Goal: Information Seeking & Learning: Learn about a topic

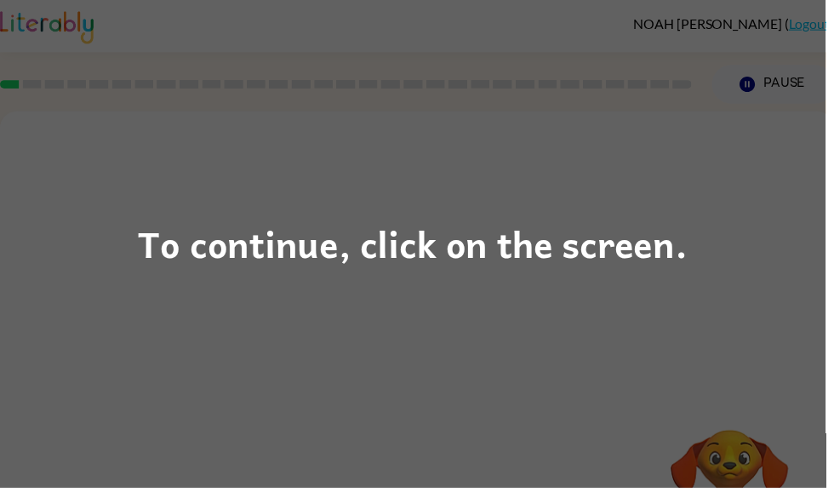
click at [340, 198] on div "To continue, click on the screen." at bounding box center [417, 246] width 834 height 492
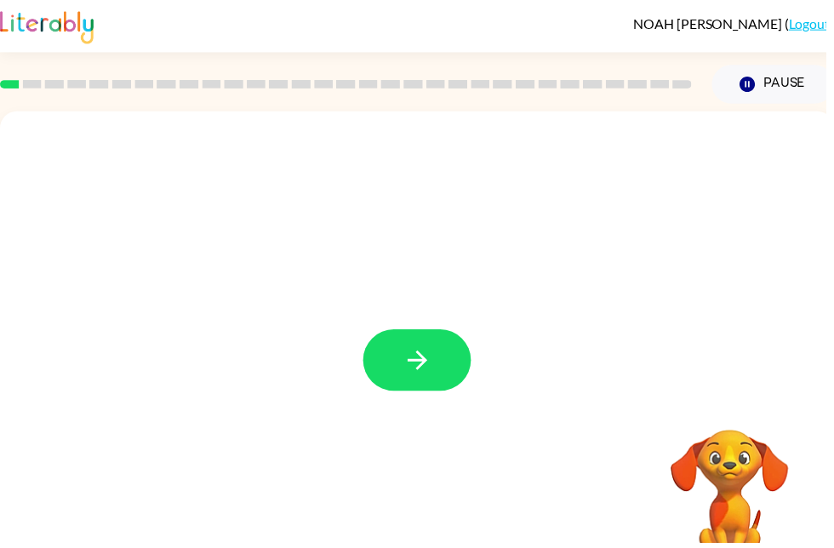
click at [439, 342] on button "button" at bounding box center [421, 364] width 109 height 62
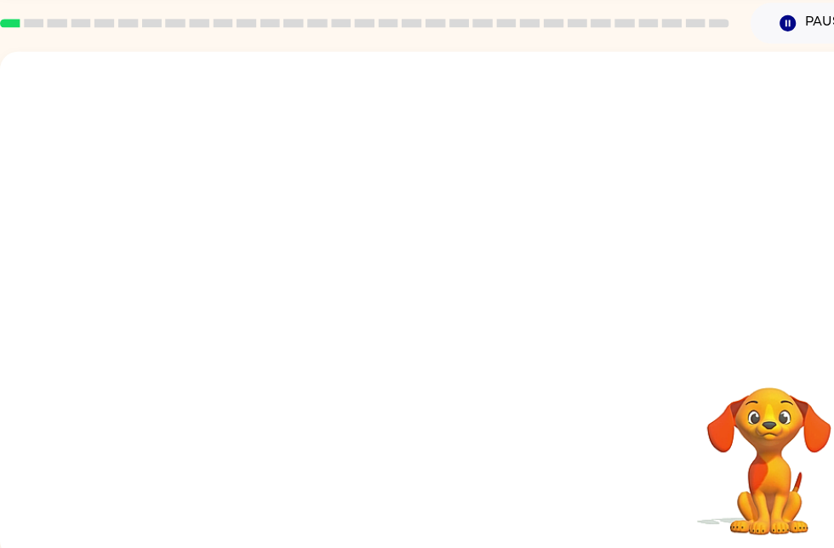
click at [413, 329] on div at bounding box center [421, 315] width 843 height 486
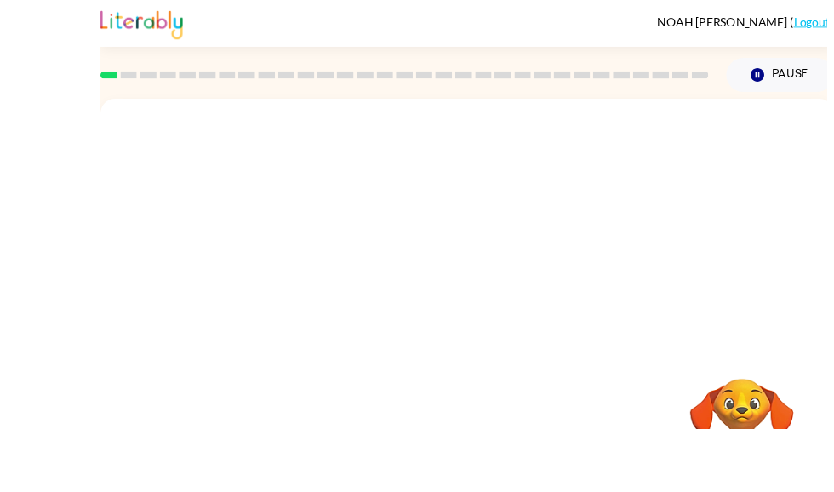
scroll to position [101, 0]
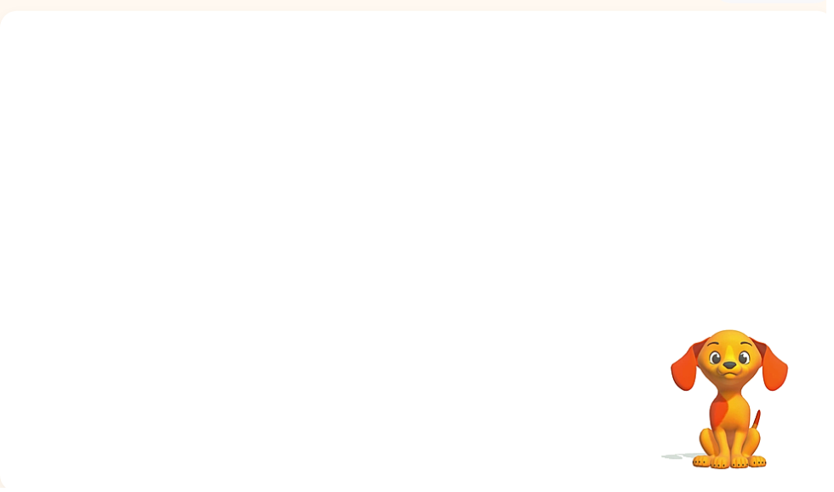
click at [505, 151] on div at bounding box center [421, 115] width 809 height 140
click at [512, 150] on div at bounding box center [421, 115] width 809 height 140
click at [459, 213] on div at bounding box center [380, 223] width 727 height 61
click at [417, 272] on div at bounding box center [421, 254] width 843 height 486
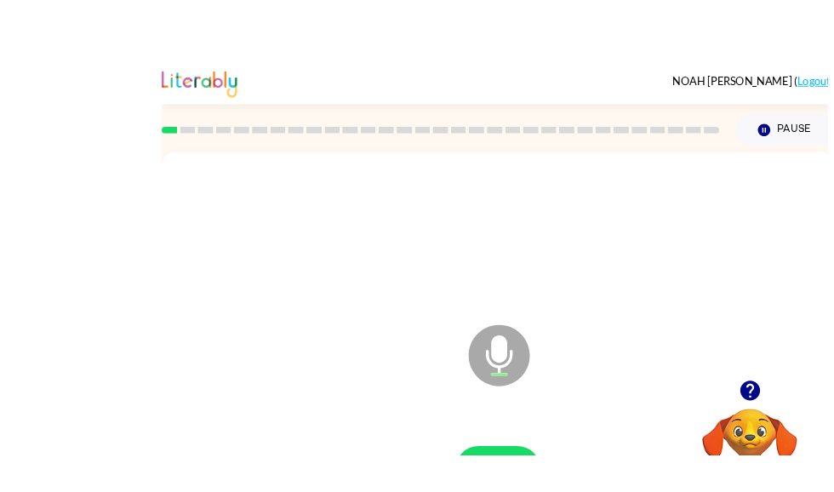
scroll to position [83, 0]
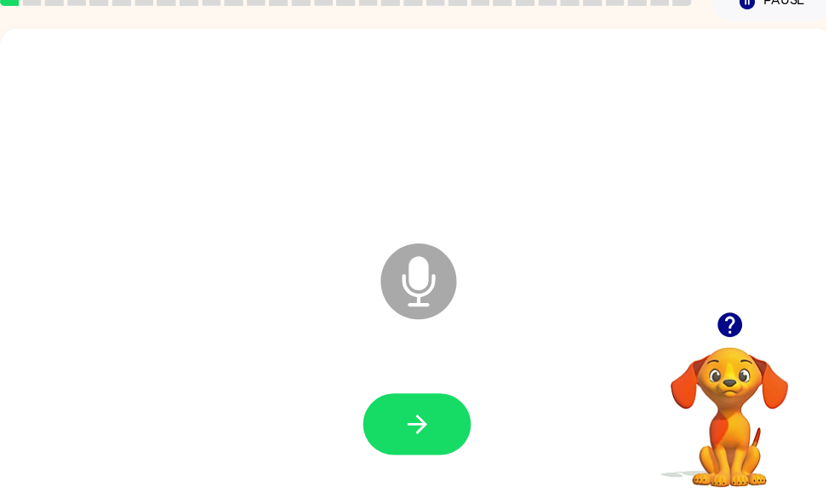
click at [427, 423] on icon "button" at bounding box center [422, 429] width 30 height 30
click at [444, 398] on button "button" at bounding box center [421, 429] width 109 height 62
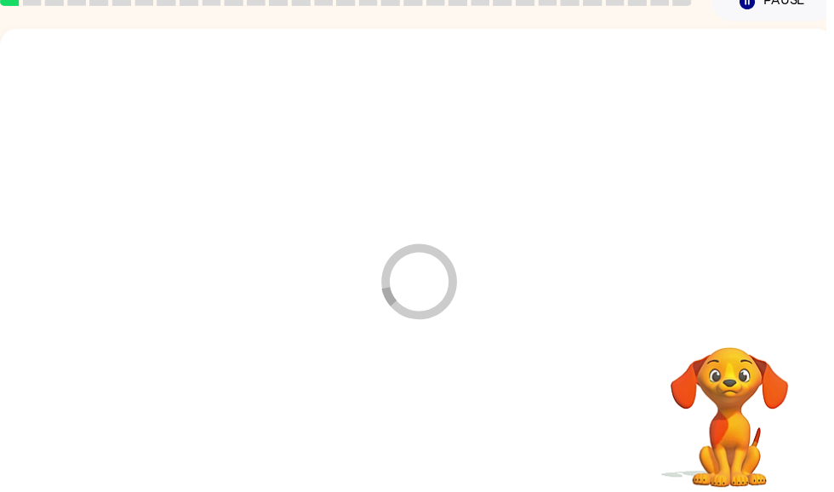
click at [421, 412] on div at bounding box center [421, 429] width 809 height 140
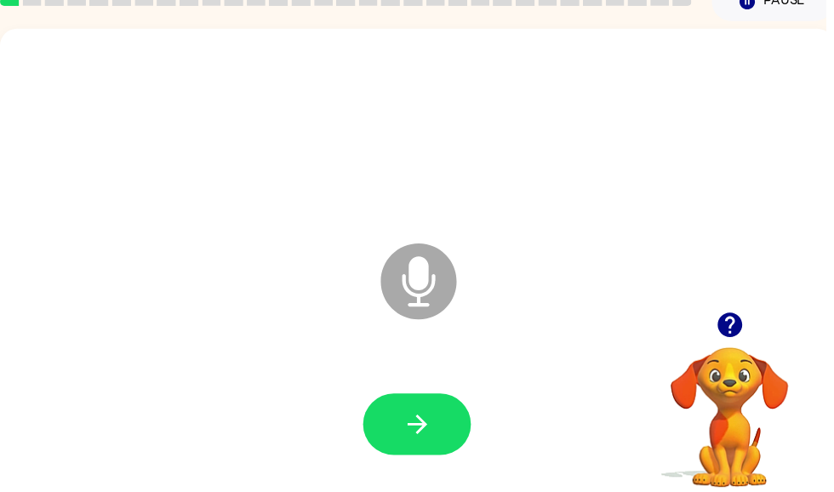
click at [396, 431] on button "button" at bounding box center [421, 429] width 109 height 62
click at [424, 430] on icon "button" at bounding box center [421, 429] width 20 height 20
click at [430, 426] on icon "button" at bounding box center [422, 429] width 30 height 30
click at [436, 410] on button "button" at bounding box center [421, 429] width 109 height 62
click at [427, 431] on icon "button" at bounding box center [422, 429] width 30 height 30
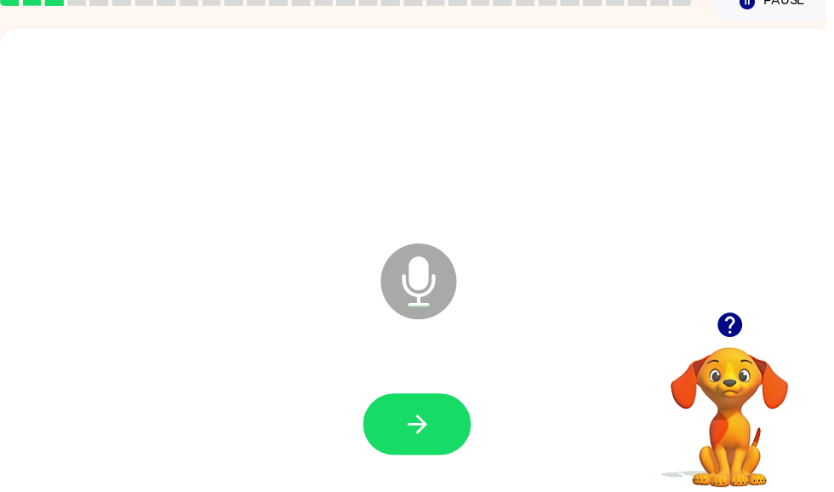
click at [404, 422] on button "button" at bounding box center [421, 429] width 109 height 62
click at [430, 416] on icon "button" at bounding box center [422, 429] width 30 height 30
click at [430, 421] on icon "button" at bounding box center [422, 429] width 30 height 30
click at [433, 436] on icon "button" at bounding box center [422, 429] width 30 height 30
click at [411, 432] on icon "button" at bounding box center [422, 429] width 30 height 30
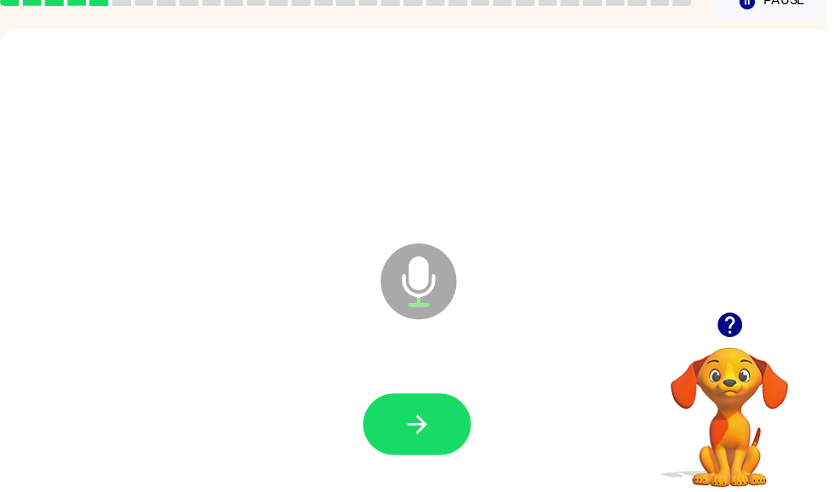
click at [433, 422] on icon "button" at bounding box center [422, 429] width 30 height 30
click at [442, 415] on button "button" at bounding box center [421, 429] width 109 height 62
click at [734, 324] on icon "button" at bounding box center [738, 328] width 30 height 30
click at [438, 450] on button "button" at bounding box center [421, 429] width 109 height 62
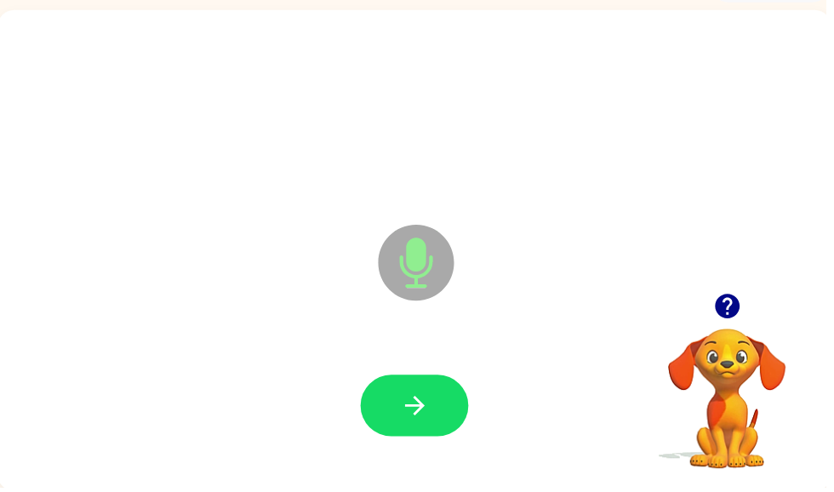
scroll to position [102, 0]
click at [427, 408] on icon "button" at bounding box center [419, 410] width 20 height 20
click at [432, 421] on icon "button" at bounding box center [419, 410] width 30 height 30
click at [429, 421] on icon "button" at bounding box center [419, 410] width 30 height 30
click at [421, 404] on icon "button" at bounding box center [419, 410] width 20 height 20
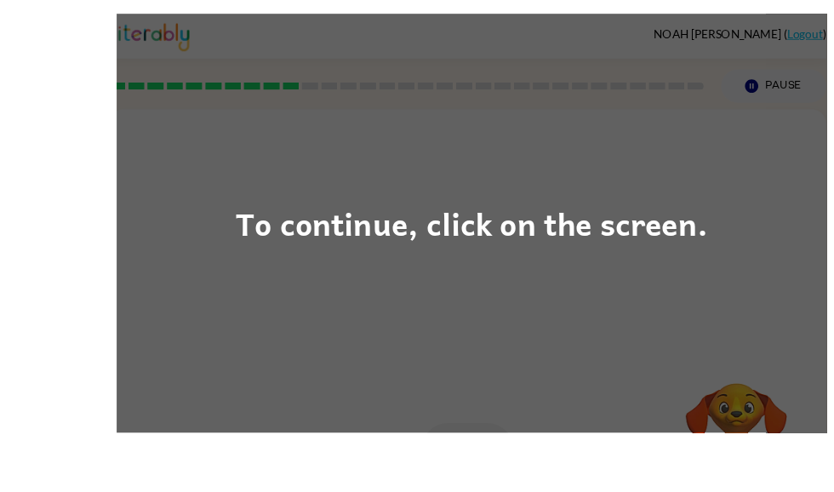
scroll to position [94, 0]
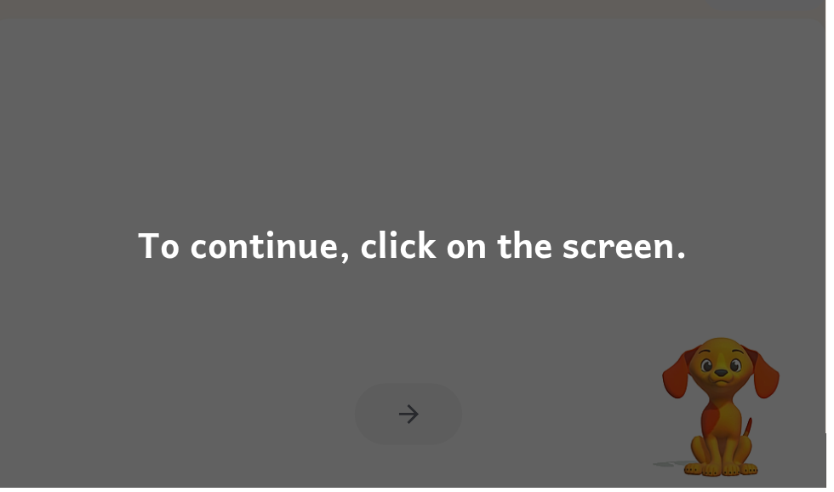
click at [656, 270] on div "To continue, click on the screen." at bounding box center [417, 246] width 555 height 58
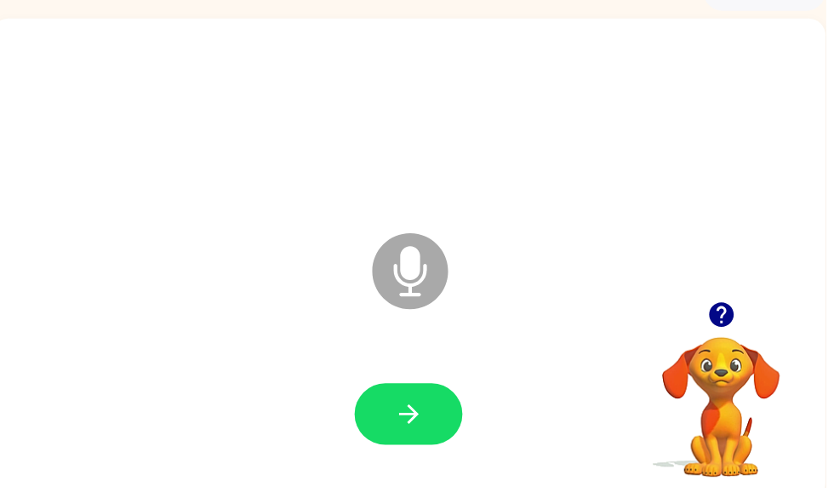
click at [724, 317] on icon "button" at bounding box center [728, 318] width 25 height 25
click at [430, 381] on div at bounding box center [413, 419] width 809 height 140
click at [401, 420] on icon "button" at bounding box center [413, 419] width 30 height 30
click at [415, 421] on icon "button" at bounding box center [413, 419] width 30 height 30
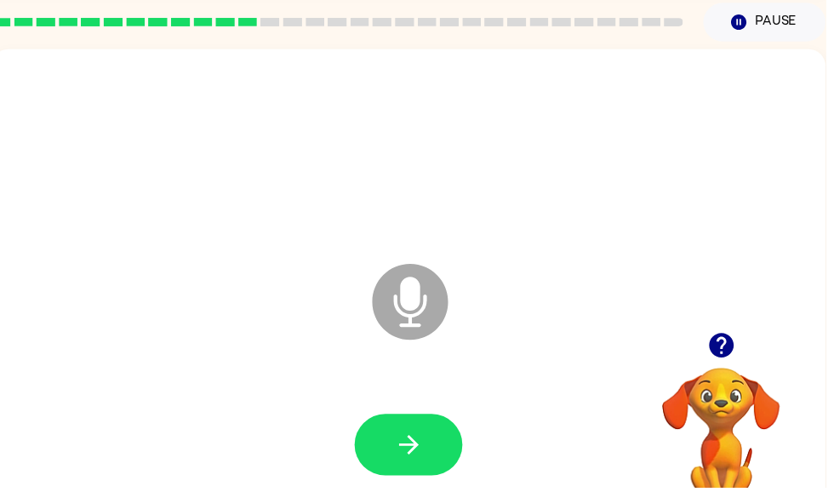
scroll to position [63, 0]
click at [410, 451] on icon "button" at bounding box center [413, 449] width 30 height 30
click at [377, 445] on button "button" at bounding box center [412, 449] width 109 height 62
click at [415, 432] on button "button" at bounding box center [412, 449] width 109 height 62
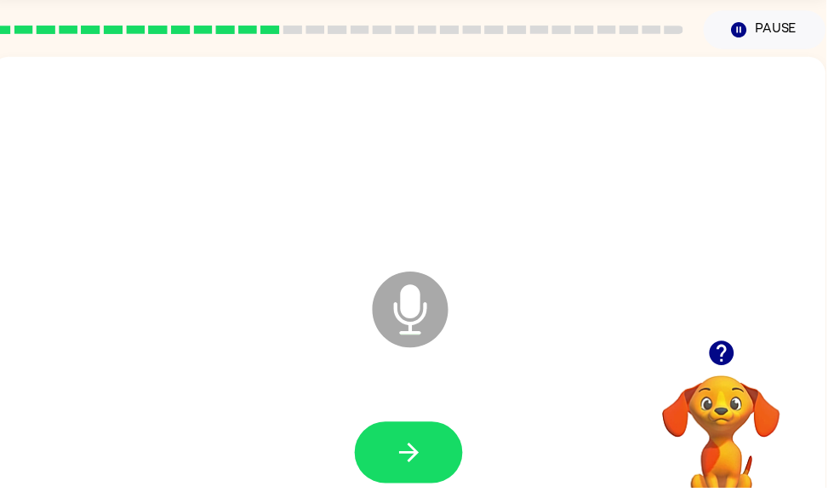
scroll to position [71, 0]
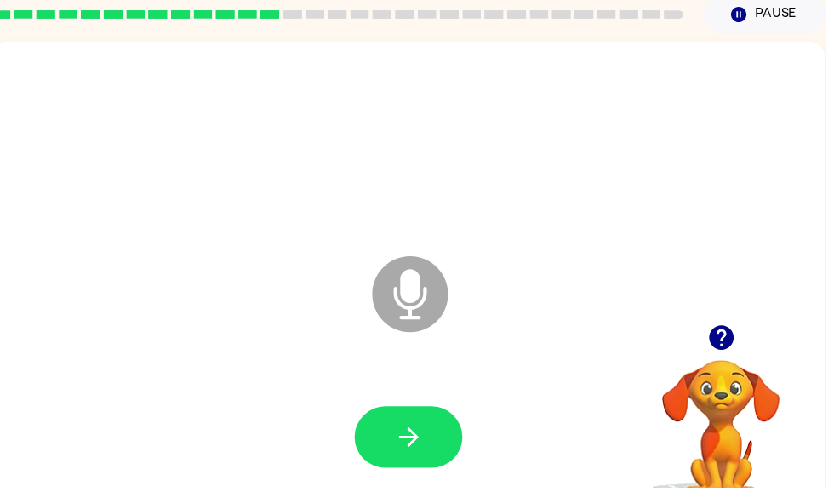
click at [421, 431] on icon "button" at bounding box center [413, 442] width 30 height 30
click at [734, 326] on button "button" at bounding box center [728, 340] width 43 height 43
click at [739, 337] on div "Microphone The Microphone is here when it is your turn to talk" at bounding box center [412, 285] width 843 height 486
click at [419, 441] on icon "button" at bounding box center [413, 442] width 20 height 20
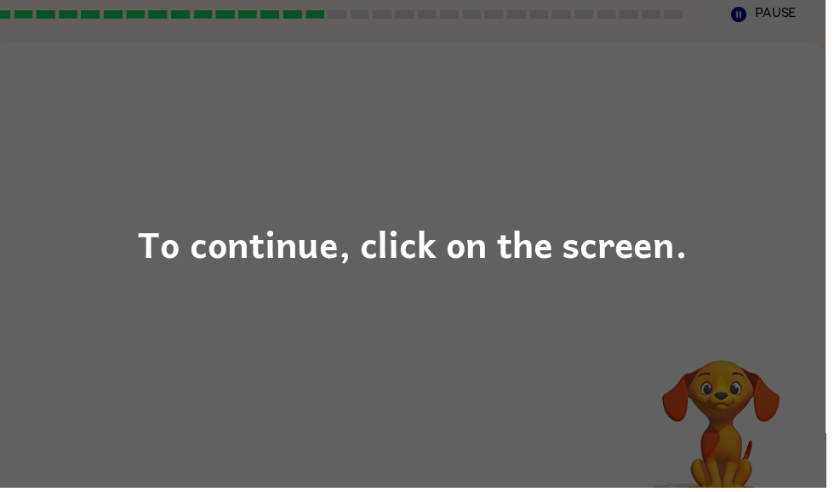
click at [610, 286] on div "To continue, click on the screen." at bounding box center [417, 246] width 834 height 492
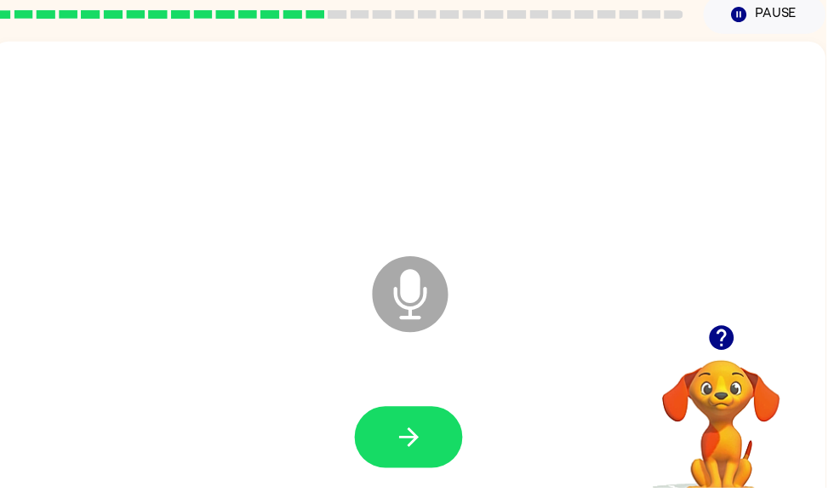
click at [438, 440] on button "button" at bounding box center [412, 441] width 109 height 62
click at [437, 448] on button "button" at bounding box center [412, 441] width 109 height 62
click at [437, 417] on button "button" at bounding box center [412, 441] width 109 height 62
click at [429, 438] on button "button" at bounding box center [412, 441] width 109 height 62
click at [437, 449] on button "button" at bounding box center [412, 441] width 109 height 62
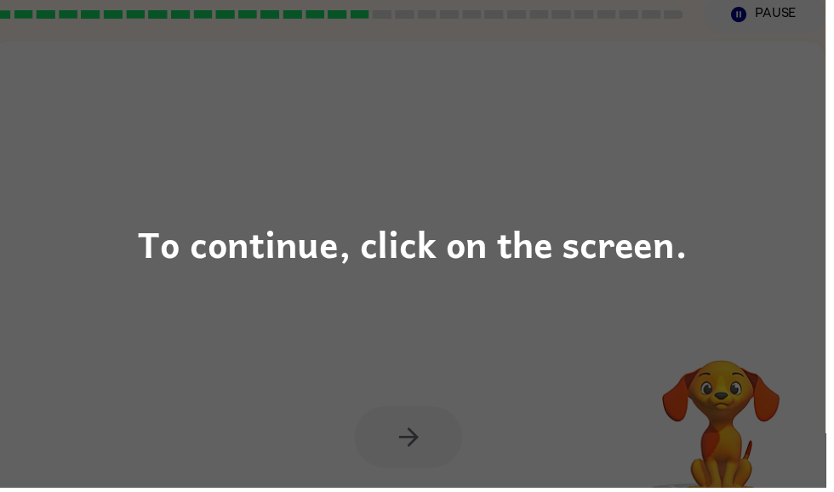
click at [591, 304] on div "To continue, click on the screen." at bounding box center [417, 246] width 834 height 492
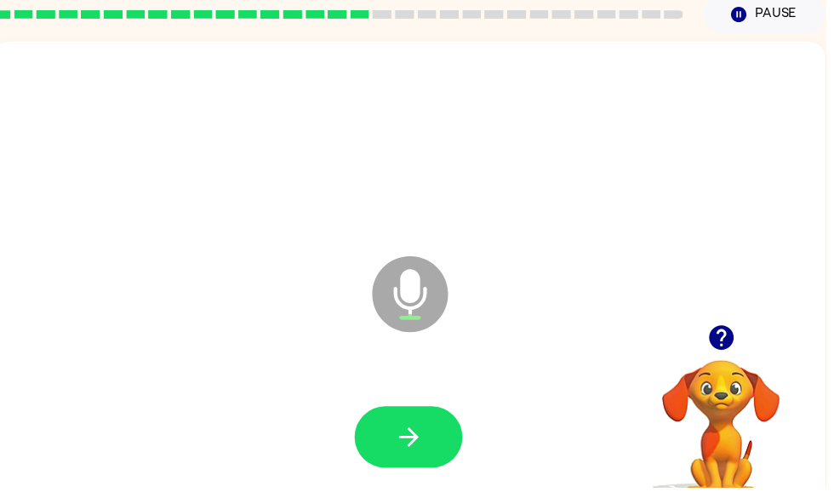
click at [770, 6] on button "Pause Pause" at bounding box center [772, 14] width 123 height 39
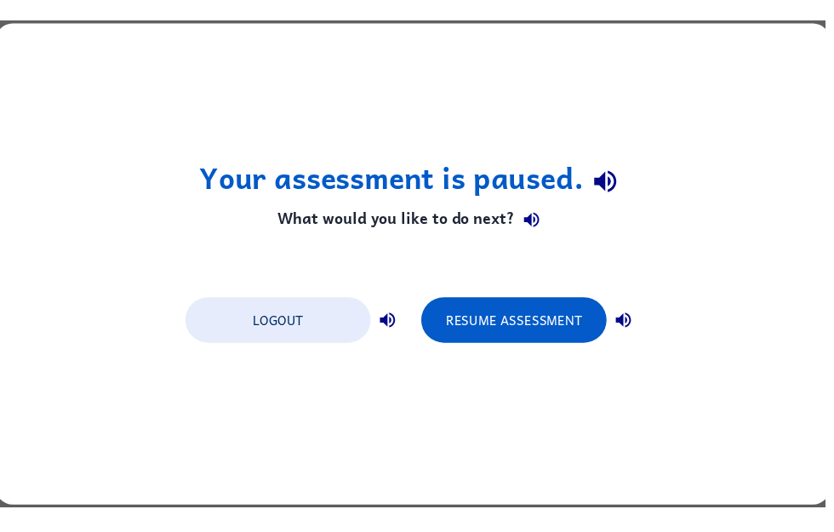
scroll to position [0, 0]
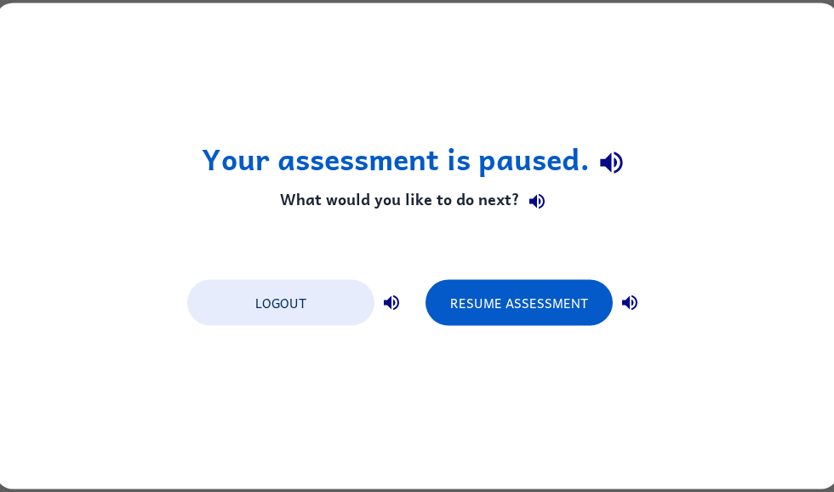
click at [561, 289] on button "Resume Assessment" at bounding box center [519, 303] width 187 height 46
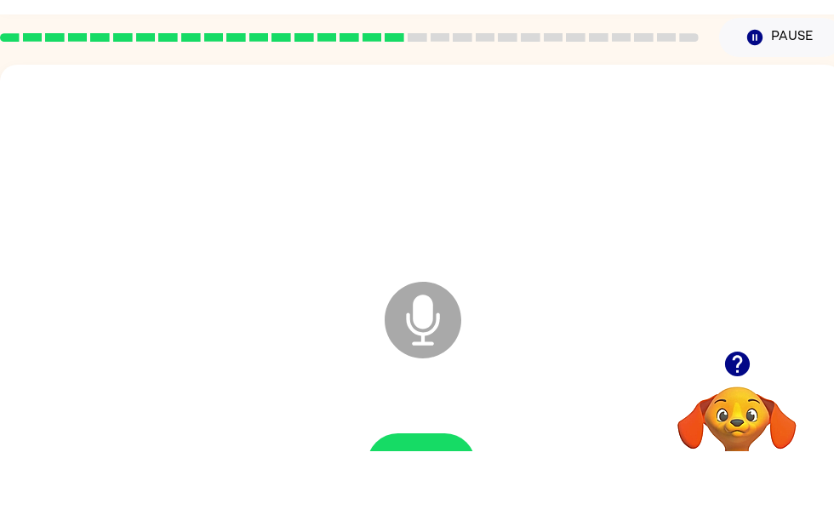
scroll to position [63, 0]
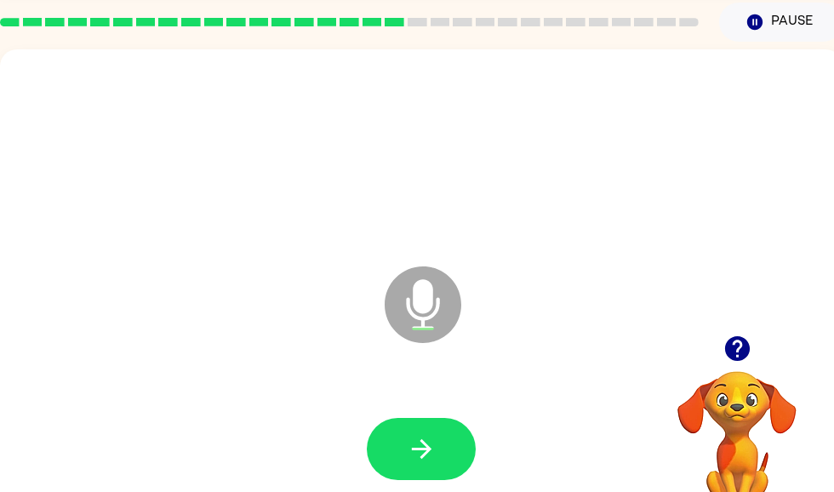
click at [429, 427] on button "button" at bounding box center [421, 449] width 109 height 62
click at [437, 441] on button "button" at bounding box center [421, 449] width 109 height 62
click at [429, 443] on icon "button" at bounding box center [422, 449] width 30 height 30
click at [413, 448] on icon "button" at bounding box center [422, 449] width 30 height 30
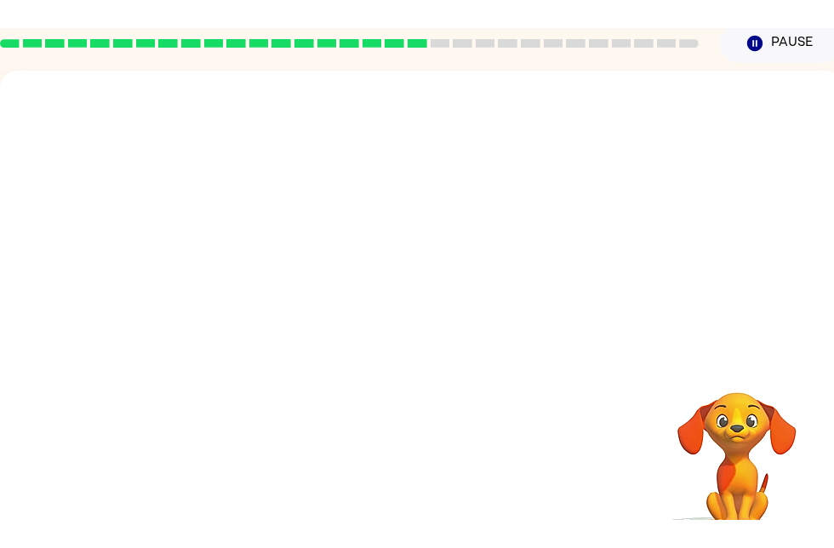
scroll to position [0, 0]
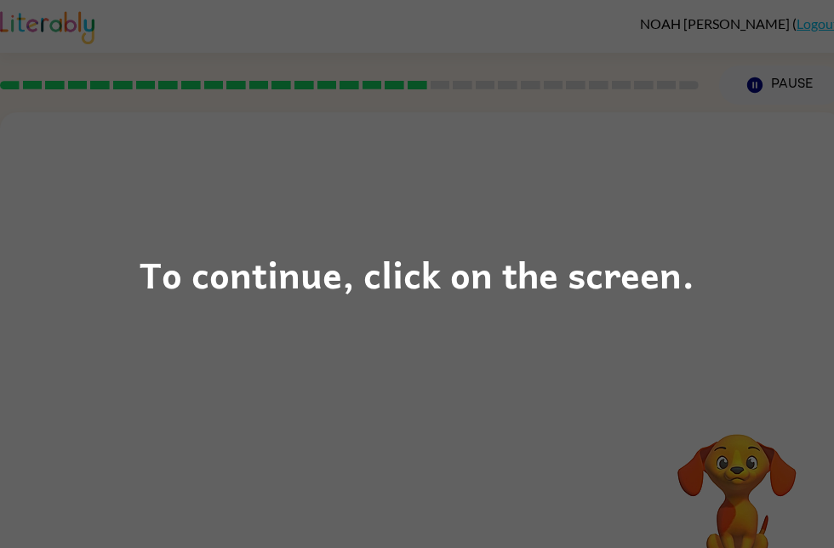
click at [655, 311] on div "To continue, click on the screen." at bounding box center [417, 274] width 834 height 548
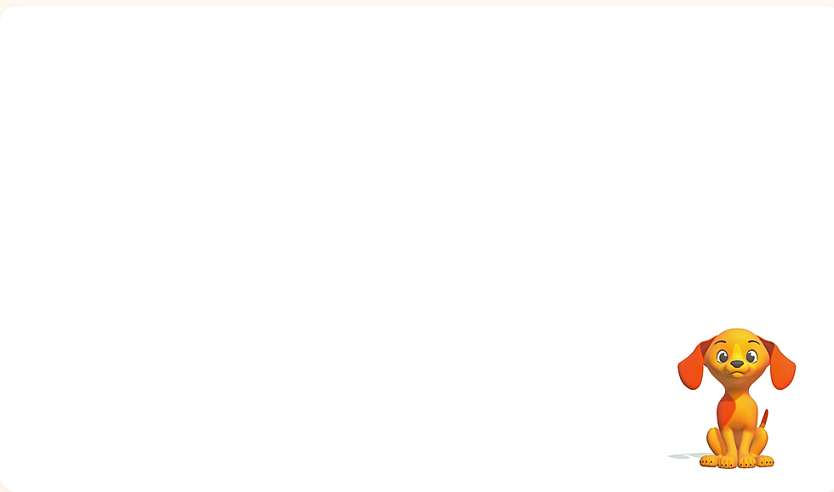
scroll to position [0, 2]
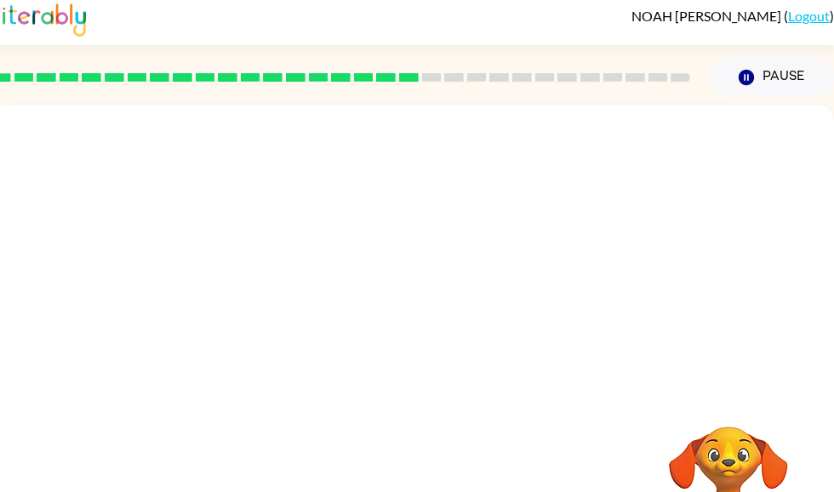
click at [782, 64] on button "Pause Pause" at bounding box center [772, 77] width 123 height 39
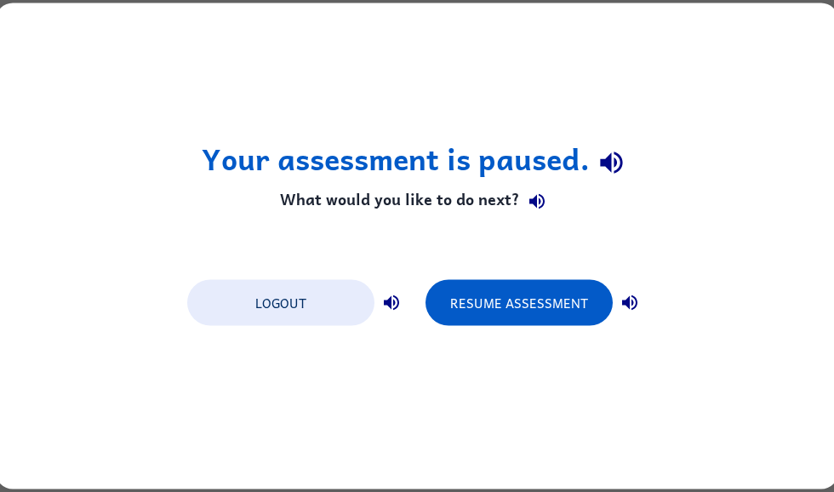
click at [337, 295] on button "Logout" at bounding box center [280, 303] width 187 height 46
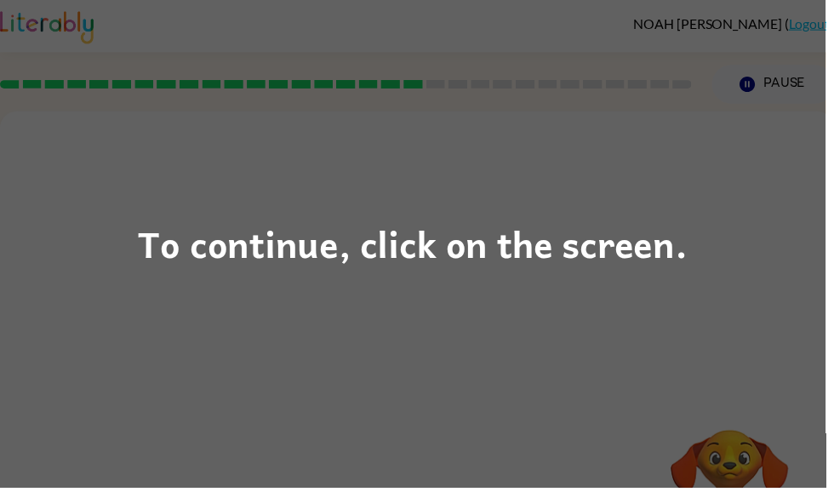
click at [717, 308] on div "To continue, click on the screen." at bounding box center [417, 246] width 834 height 492
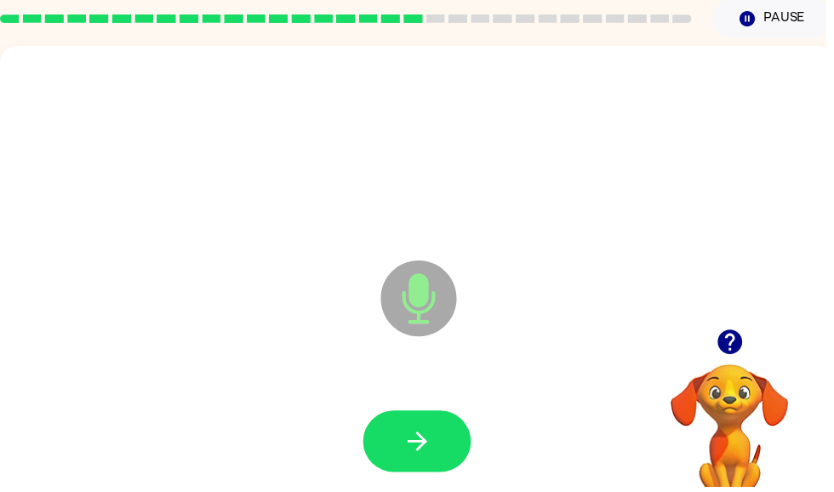
scroll to position [90, 0]
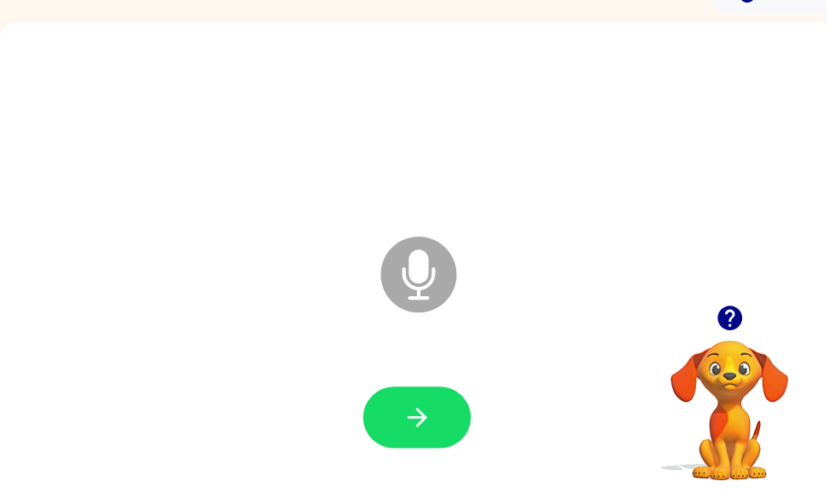
click at [439, 419] on button "button" at bounding box center [421, 422] width 109 height 62
click at [435, 409] on icon "button" at bounding box center [422, 422] width 30 height 30
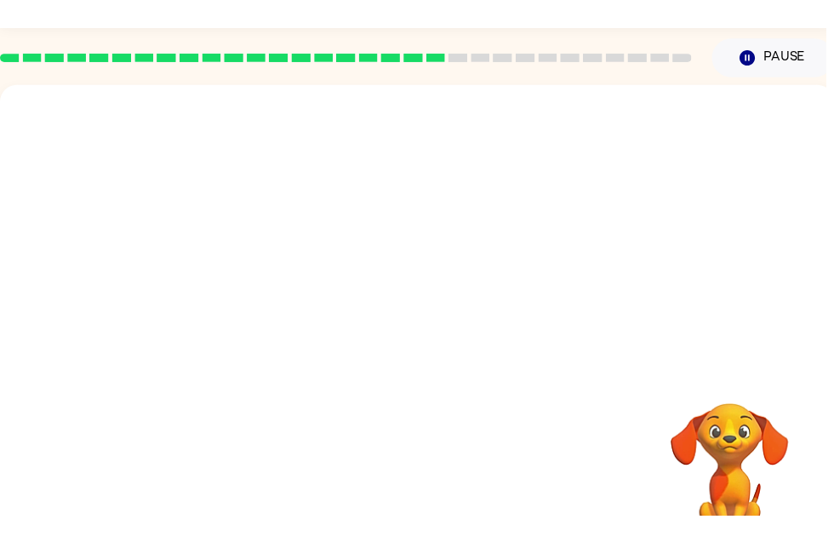
scroll to position [0, 0]
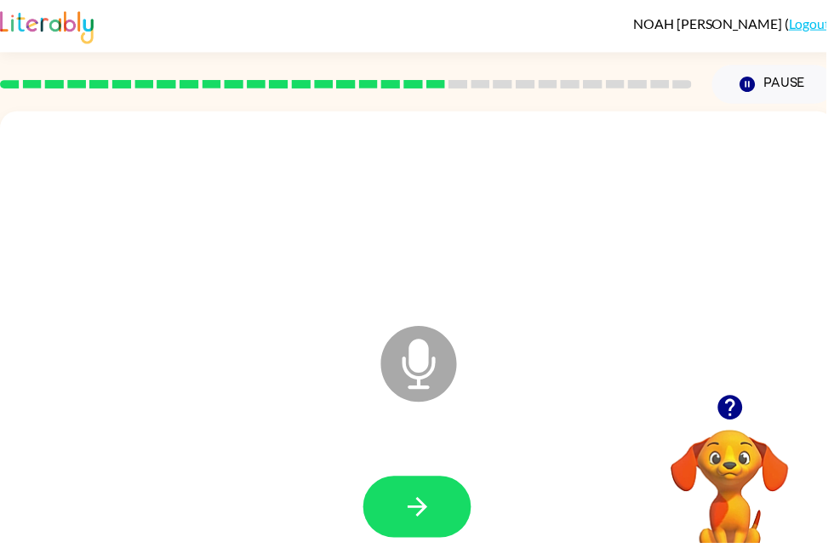
click at [424, 491] on icon "button" at bounding box center [422, 512] width 30 height 30
click at [444, 491] on button "button" at bounding box center [421, 512] width 109 height 62
click at [455, 491] on button "button" at bounding box center [421, 512] width 109 height 62
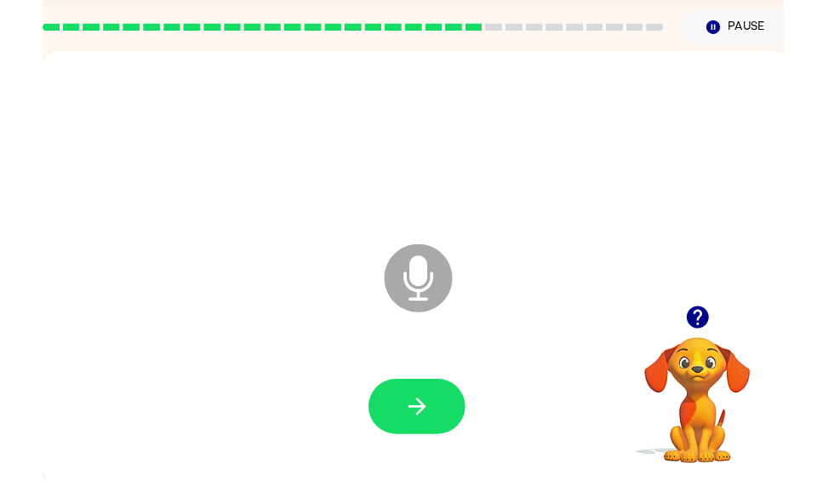
scroll to position [102, 0]
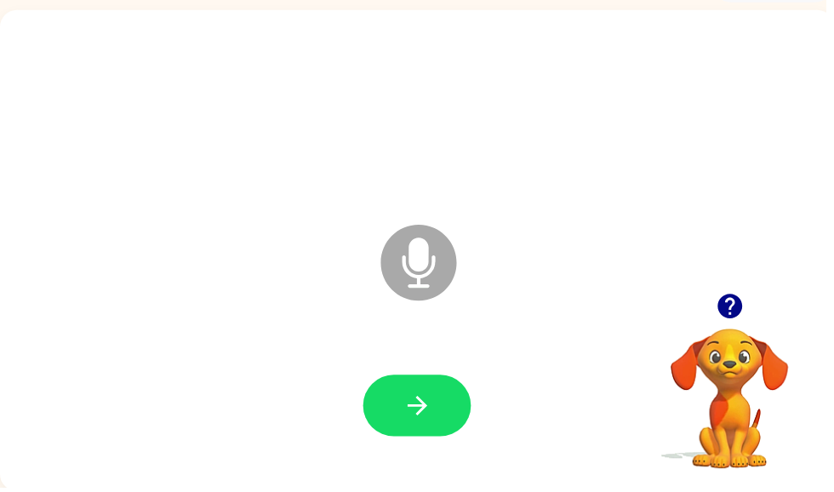
click at [435, 388] on button "button" at bounding box center [421, 410] width 109 height 62
click at [438, 419] on button "button" at bounding box center [421, 410] width 109 height 62
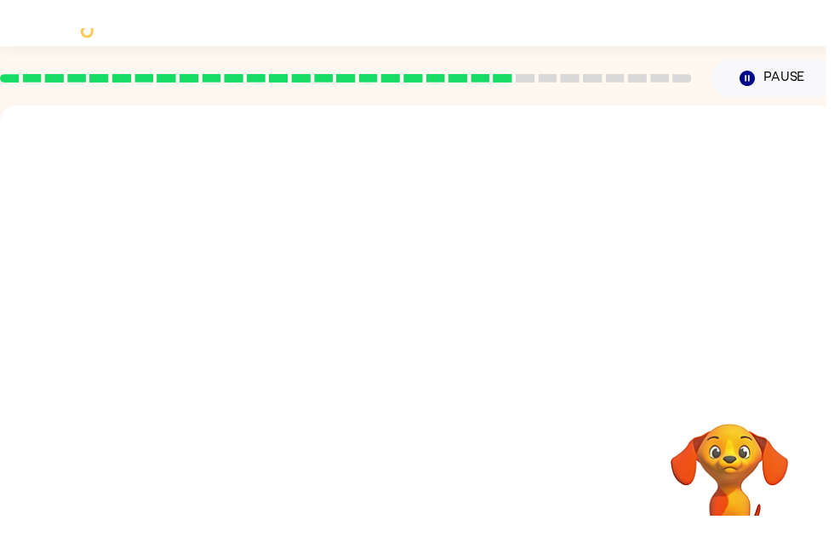
scroll to position [0, 0]
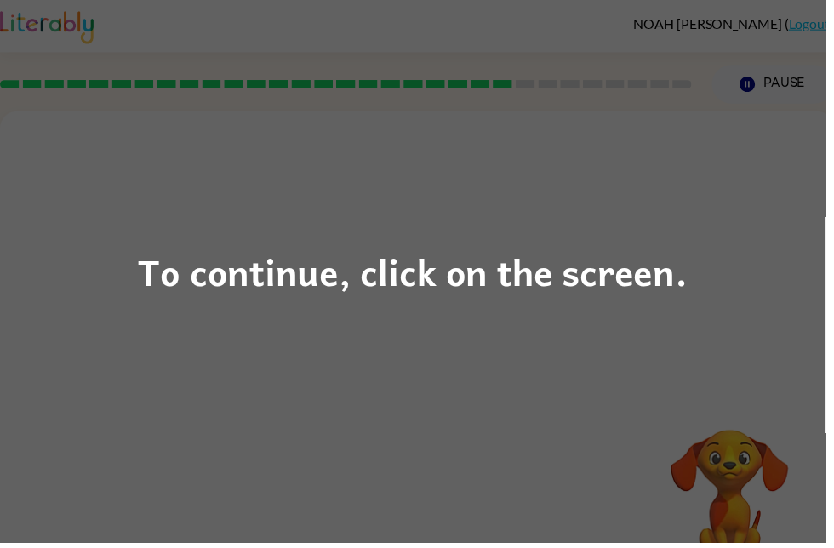
click at [472, 343] on div "To continue, click on the screen." at bounding box center [417, 274] width 834 height 548
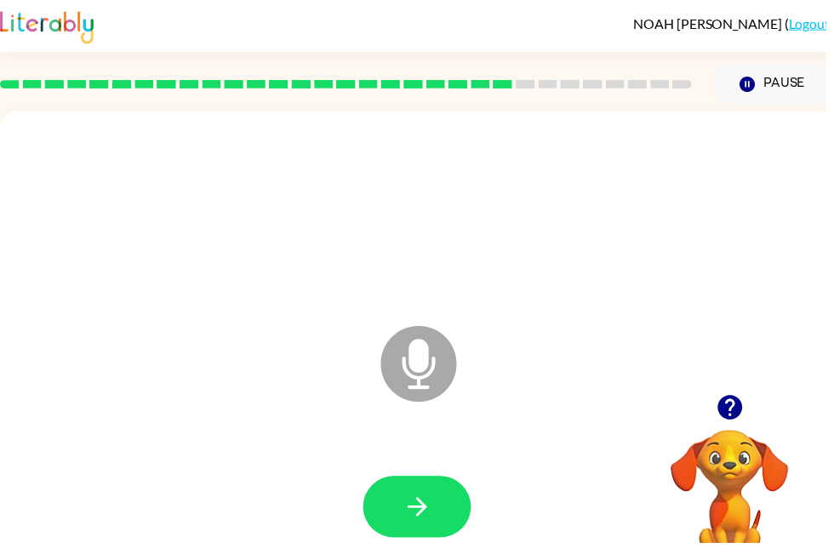
click at [427, 491] on icon "button" at bounding box center [421, 512] width 20 height 20
click at [436, 491] on icon "button" at bounding box center [422, 512] width 30 height 30
click at [422, 490] on button "button" at bounding box center [421, 512] width 109 height 62
click at [457, 491] on button "button" at bounding box center [421, 512] width 109 height 62
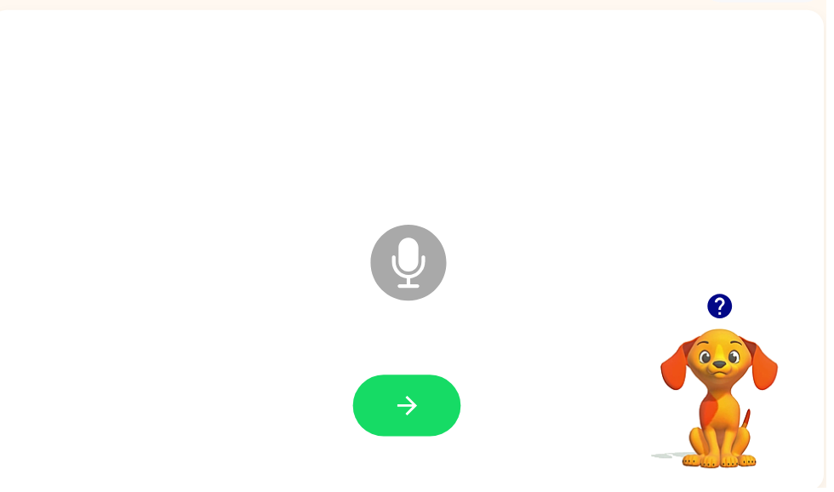
scroll to position [0, 10]
click at [408, 411] on icon "button" at bounding box center [411, 410] width 20 height 20
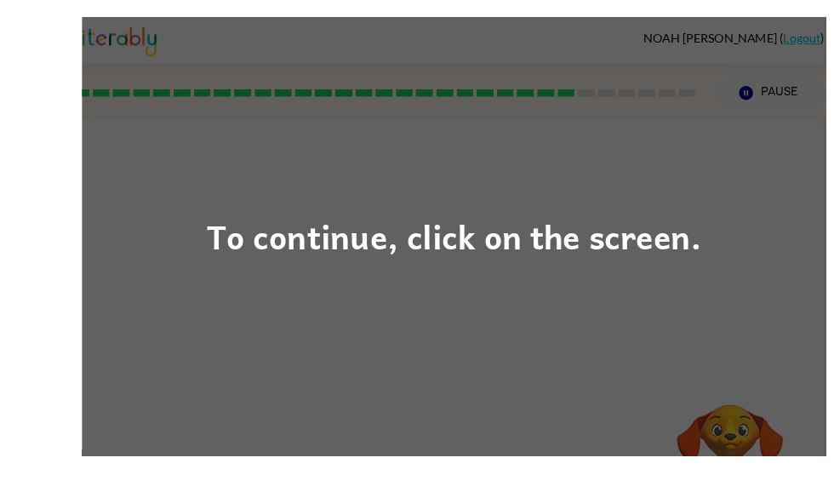
scroll to position [50, 0]
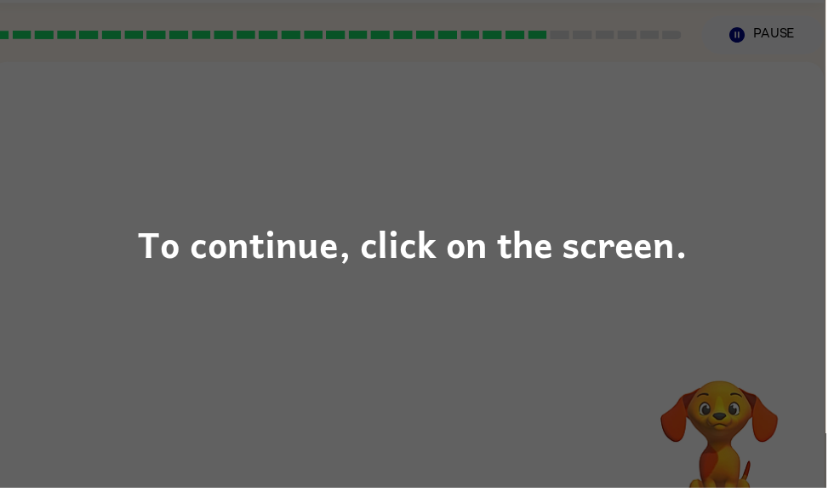
click at [482, 367] on div "To continue, click on the screen." at bounding box center [417, 246] width 834 height 492
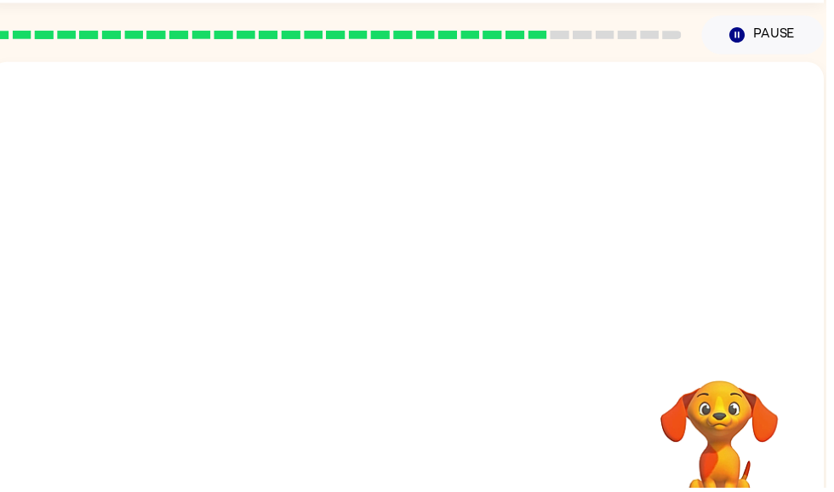
click at [504, 335] on div at bounding box center [411, 205] width 843 height 286
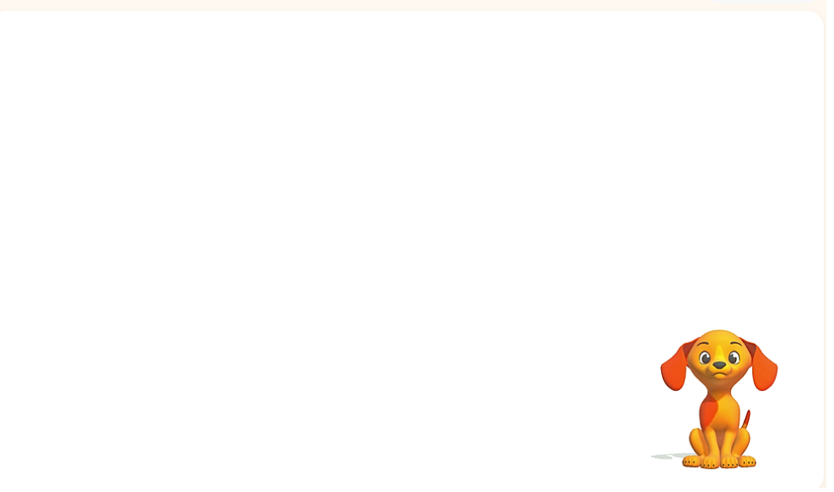
scroll to position [102, 0]
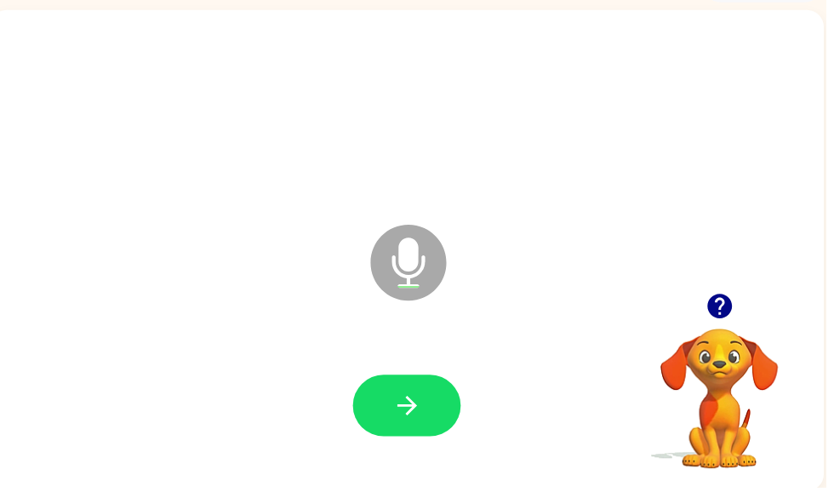
click at [725, 308] on icon "button" at bounding box center [726, 309] width 25 height 25
click at [430, 402] on button "button" at bounding box center [411, 410] width 109 height 62
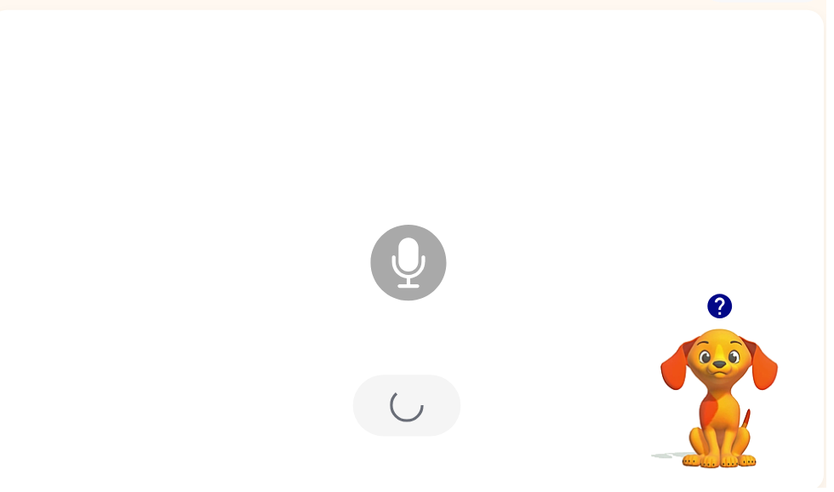
scroll to position [0, 0]
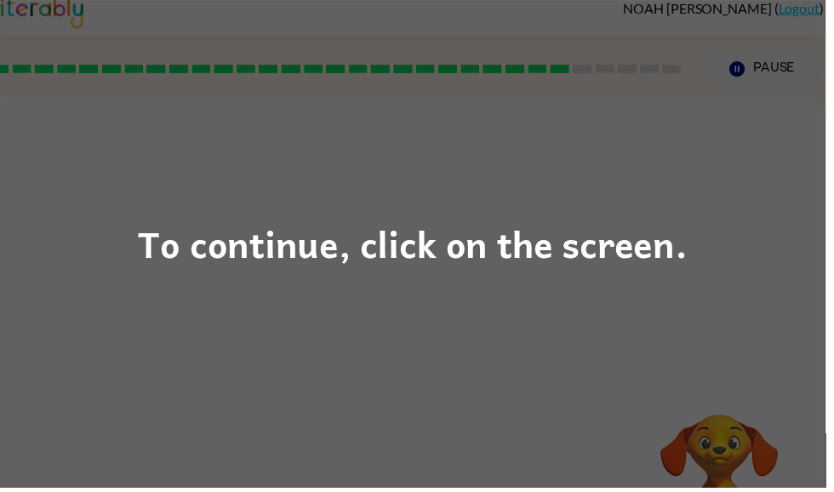
click at [575, 318] on div "To continue, click on the screen." at bounding box center [417, 246] width 834 height 492
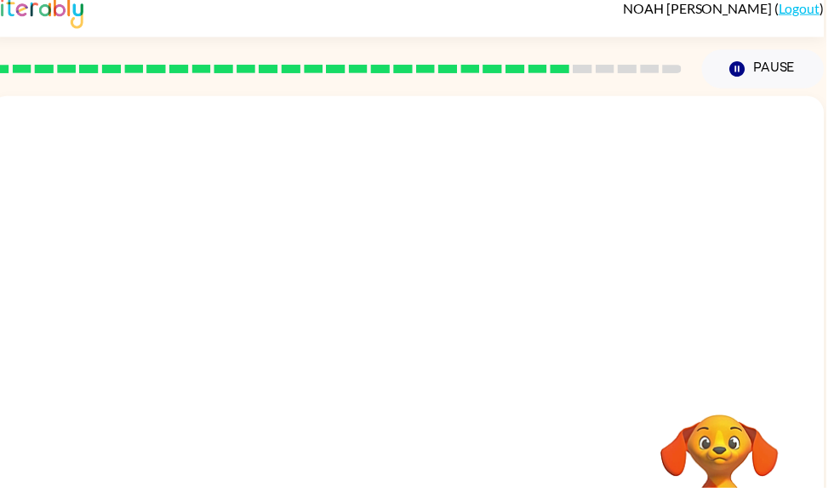
click at [572, 298] on div at bounding box center [370, 309] width 727 height 61
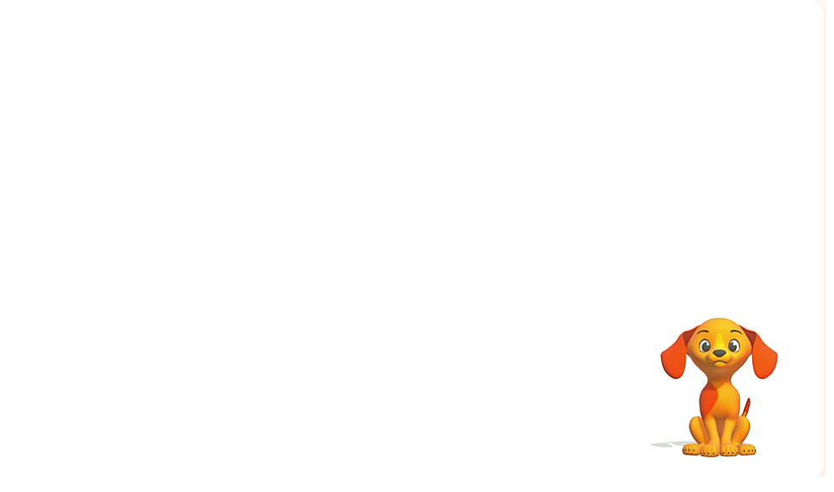
scroll to position [102, 0]
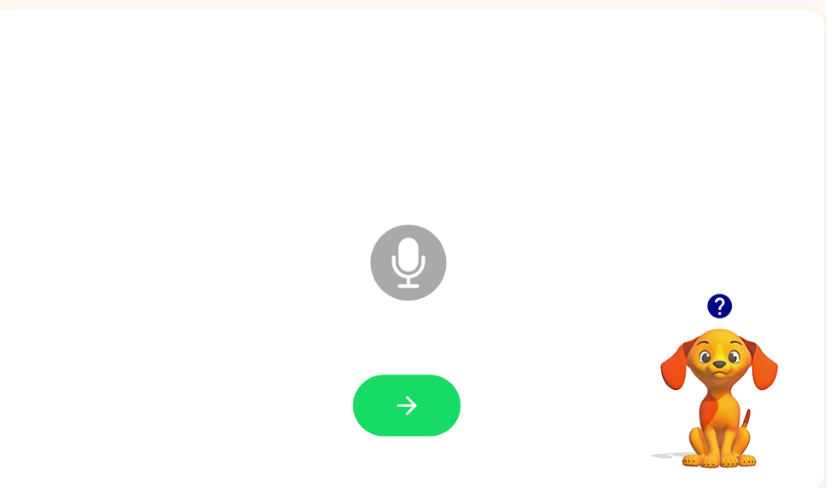
click at [435, 408] on button "button" at bounding box center [411, 410] width 109 height 62
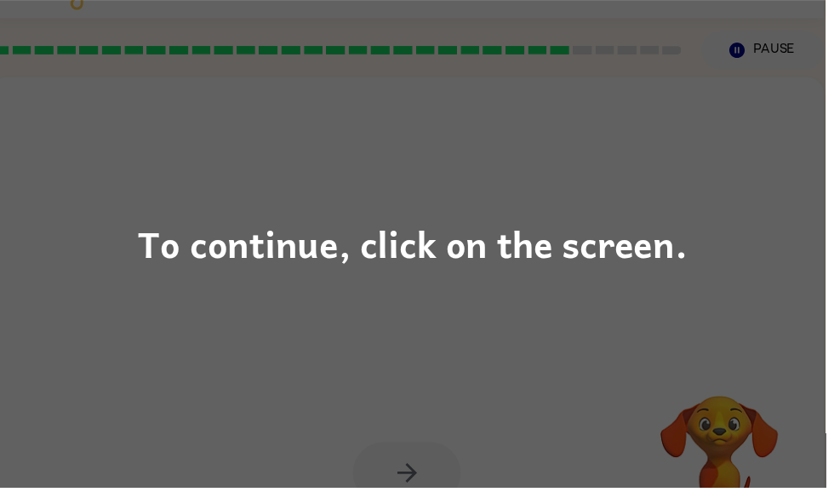
scroll to position [35, 0]
click at [636, 163] on div "To continue, click on the screen." at bounding box center [417, 246] width 834 height 492
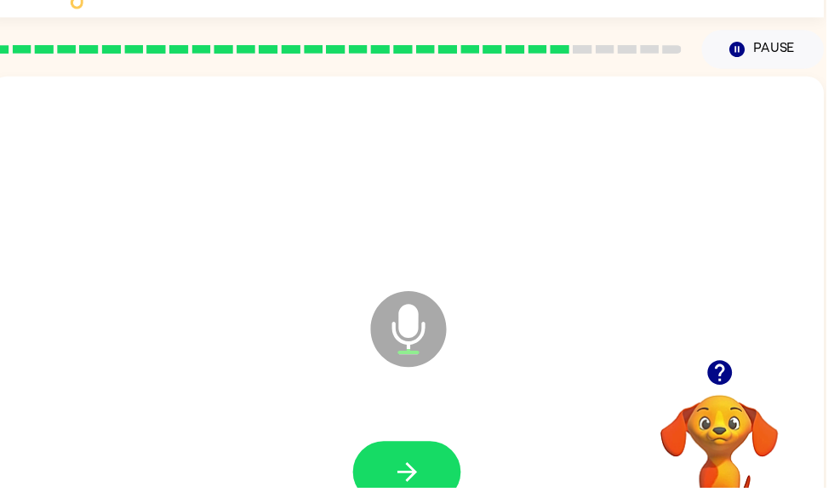
click at [415, 467] on icon "button" at bounding box center [412, 477] width 30 height 30
click at [419, 468] on icon "button" at bounding box center [412, 477] width 30 height 30
click at [432, 450] on button "button" at bounding box center [411, 477] width 109 height 62
click at [432, 465] on button "button" at bounding box center [411, 477] width 109 height 62
click at [432, 473] on button "button" at bounding box center [411, 477] width 109 height 62
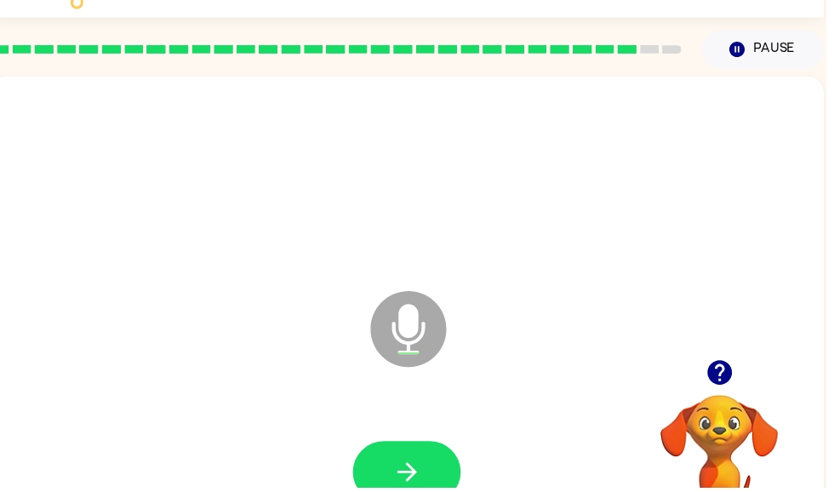
click at [432, 467] on button "button" at bounding box center [411, 477] width 109 height 62
click at [727, 372] on icon "button" at bounding box center [726, 376] width 25 height 25
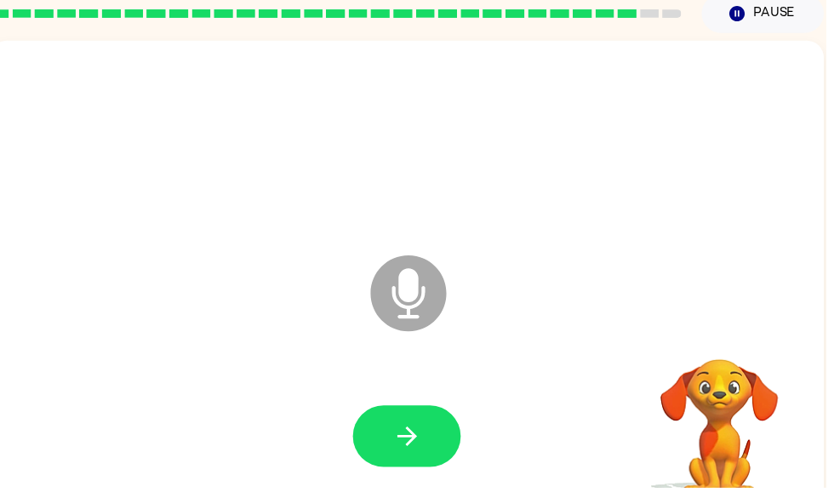
scroll to position [72, 0]
click at [446, 446] on button "button" at bounding box center [411, 440] width 109 height 62
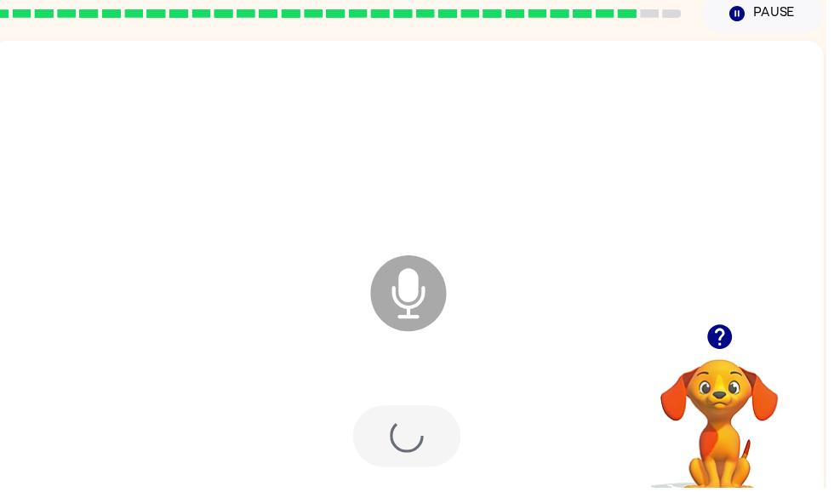
scroll to position [0, 3]
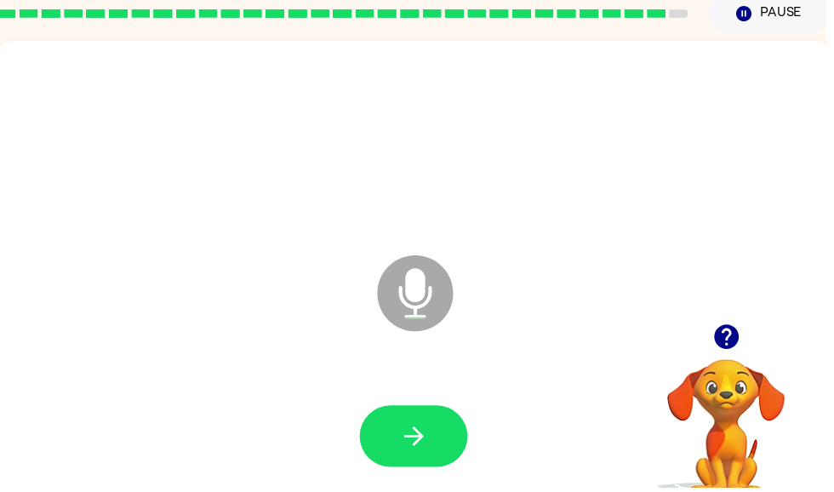
click at [454, 419] on button "button" at bounding box center [418, 440] width 109 height 62
click at [441, 444] on button "button" at bounding box center [418, 440] width 109 height 62
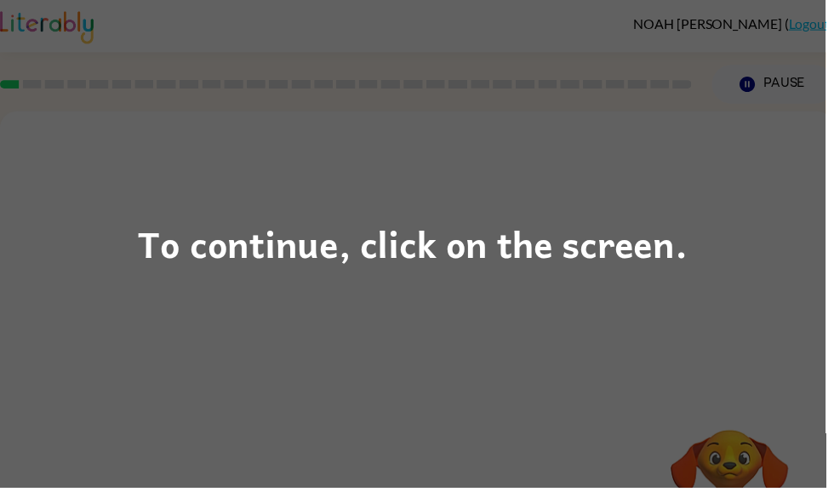
click at [663, 289] on div "To continue, click on the screen." at bounding box center [417, 246] width 834 height 492
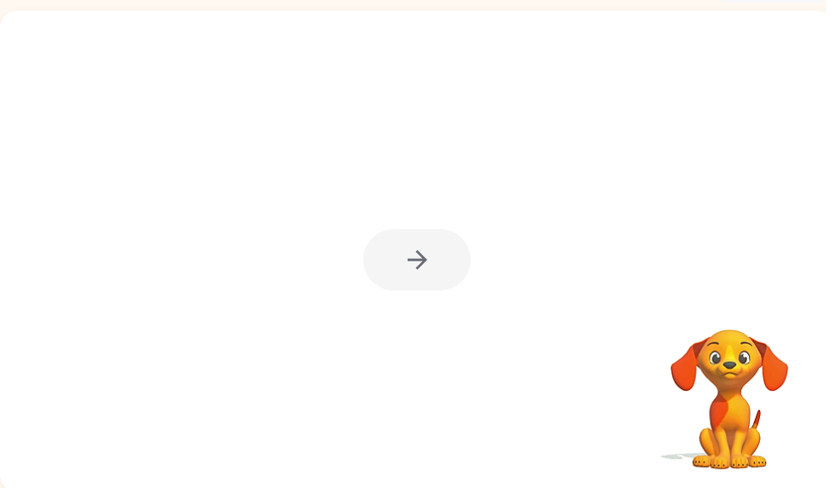
scroll to position [102, 0]
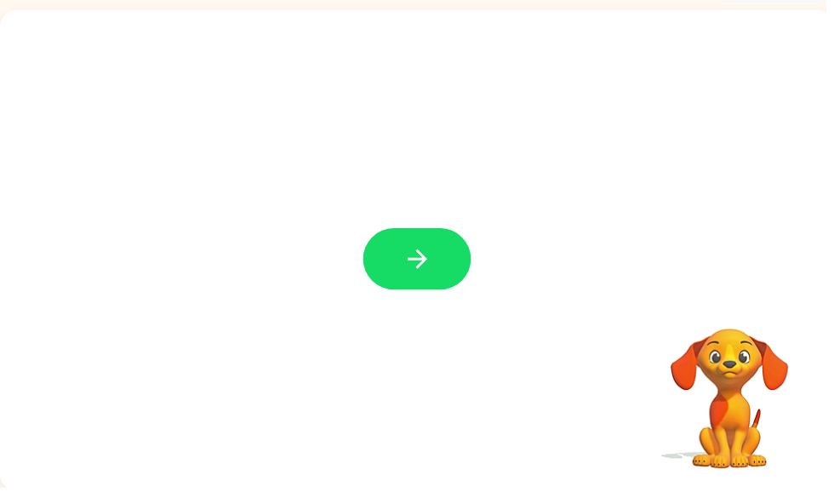
click at [435, 258] on icon "button" at bounding box center [422, 262] width 30 height 30
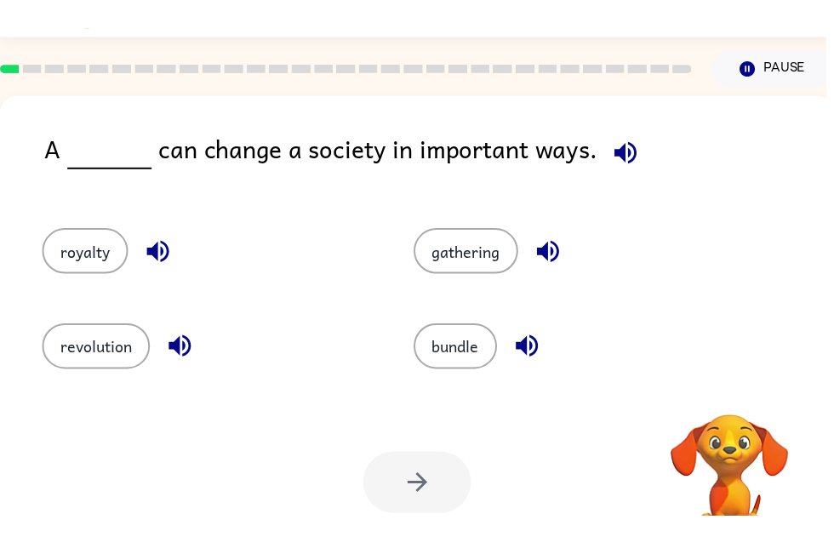
scroll to position [0, 0]
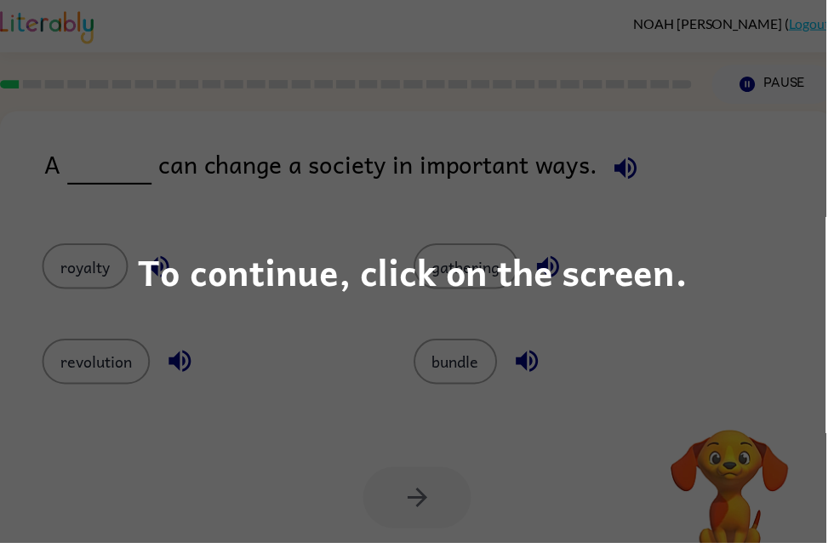
click at [685, 267] on div "To continue, click on the screen." at bounding box center [417, 274] width 555 height 58
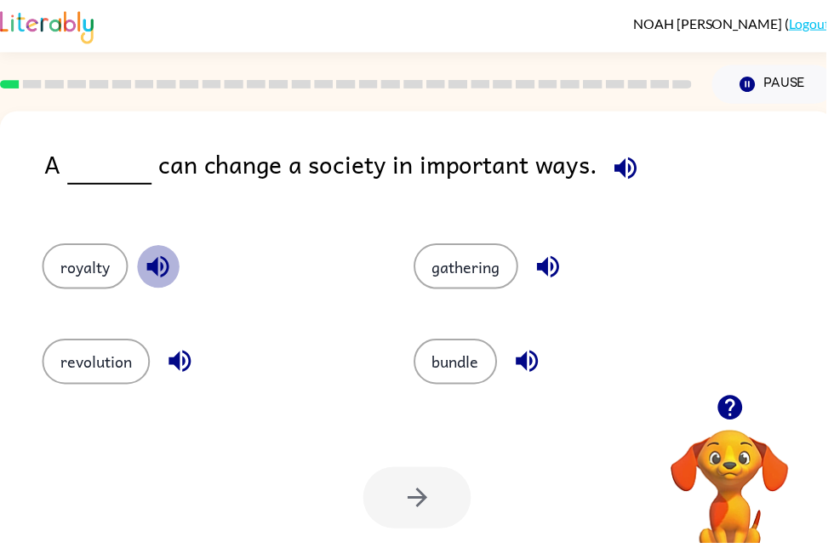
click at [169, 256] on icon "button" at bounding box center [160, 270] width 30 height 30
click at [166, 359] on button "button" at bounding box center [181, 364] width 43 height 43
click at [621, 157] on icon "button" at bounding box center [632, 170] width 30 height 30
click at [175, 263] on button "button" at bounding box center [159, 269] width 43 height 43
click at [532, 369] on icon "button" at bounding box center [532, 365] width 22 height 22
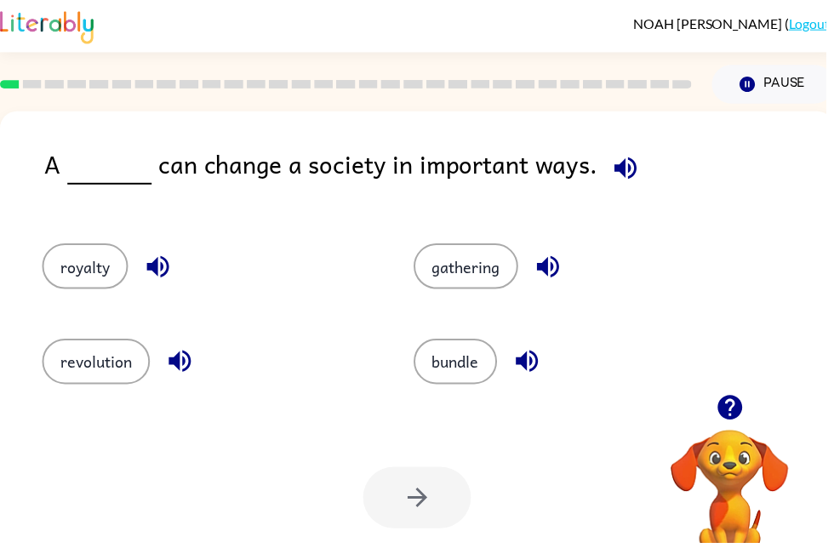
click at [563, 272] on icon "button" at bounding box center [554, 270] width 30 height 30
click at [123, 374] on button "revolution" at bounding box center [97, 365] width 109 height 46
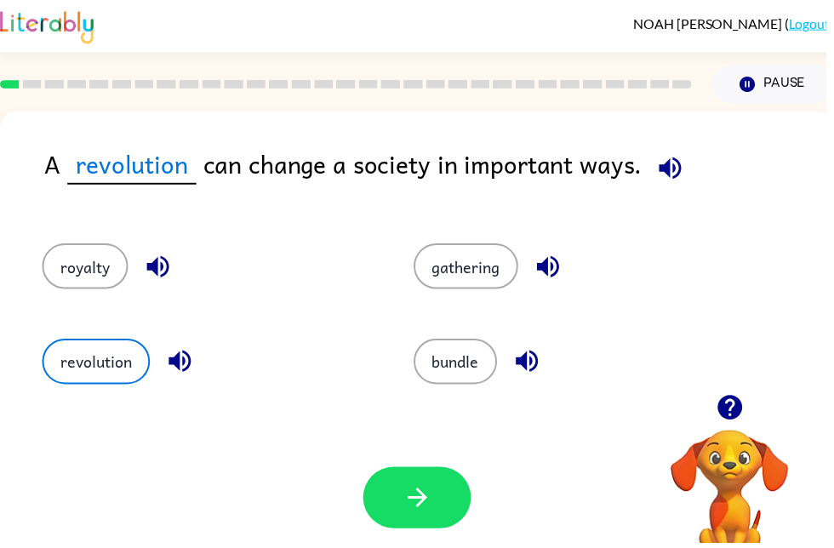
click at [421, 491] on icon "button" at bounding box center [422, 503] width 30 height 30
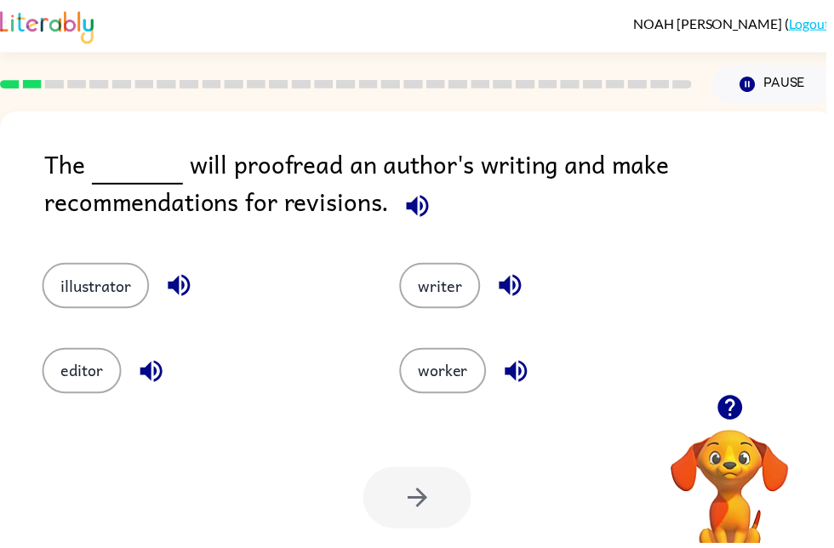
click at [421, 206] on icon "button" at bounding box center [422, 208] width 30 height 30
click at [426, 215] on icon "button" at bounding box center [422, 208] width 30 height 30
click at [433, 209] on icon "button" at bounding box center [422, 208] width 30 height 30
click at [169, 300] on icon "button" at bounding box center [181, 288] width 30 height 30
click at [184, 291] on icon "button" at bounding box center [181, 288] width 30 height 30
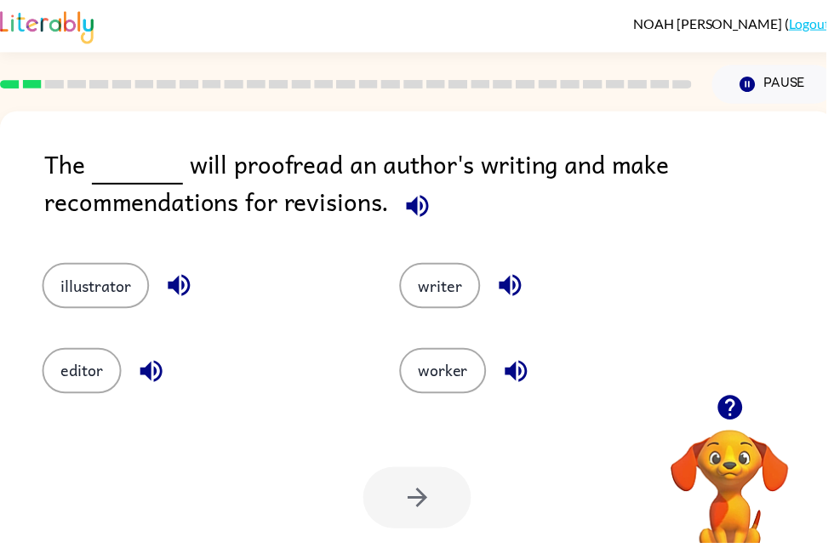
click at [186, 293] on icon "button" at bounding box center [180, 289] width 22 height 22
click at [153, 375] on icon "button" at bounding box center [153, 375] width 30 height 30
click at [526, 286] on icon "button" at bounding box center [516, 288] width 30 height 30
click at [523, 383] on icon "button" at bounding box center [522, 375] width 30 height 30
click at [109, 298] on button "illustrator" at bounding box center [97, 289] width 108 height 46
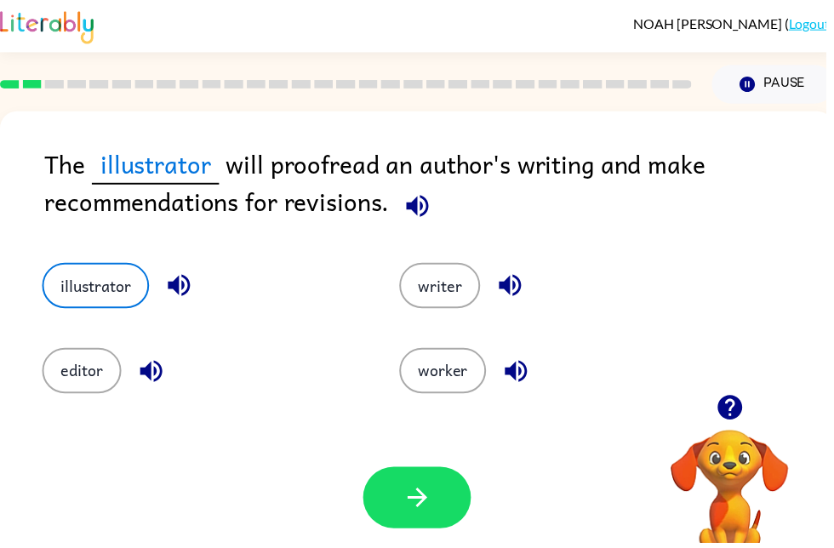
click at [96, 377] on button "editor" at bounding box center [83, 375] width 80 height 46
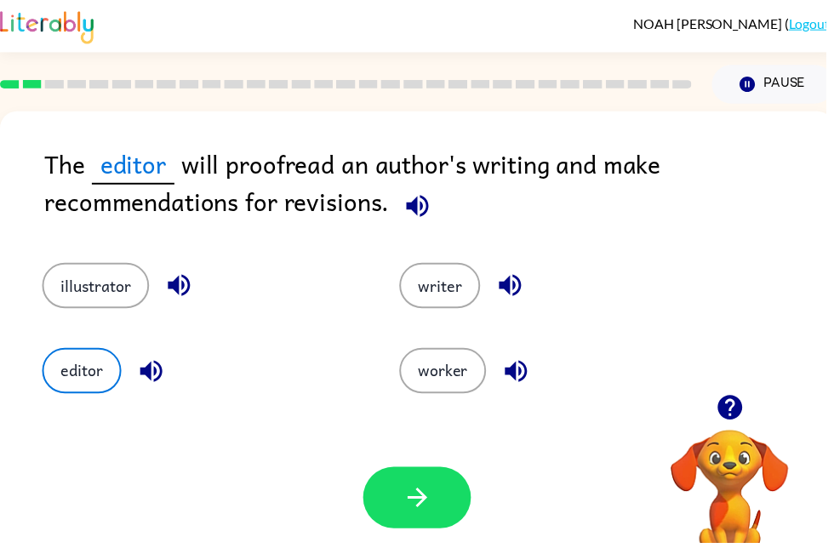
click at [443, 491] on button "button" at bounding box center [421, 503] width 109 height 62
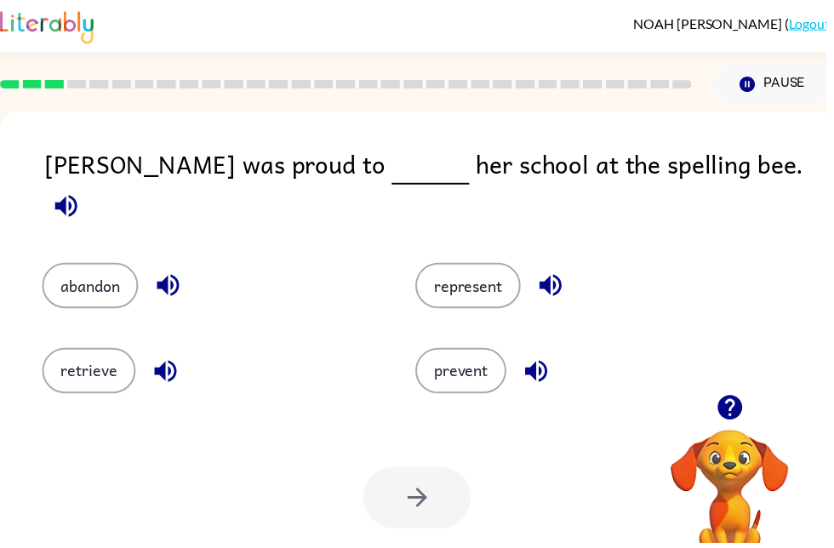
click at [184, 273] on icon "button" at bounding box center [170, 288] width 30 height 30
click at [171, 360] on icon "button" at bounding box center [167, 375] width 30 height 30
click at [553, 364] on icon "button" at bounding box center [541, 375] width 22 height 22
click at [556, 278] on icon "button" at bounding box center [556, 289] width 22 height 22
click at [499, 266] on button "represent" at bounding box center [473, 289] width 106 height 46
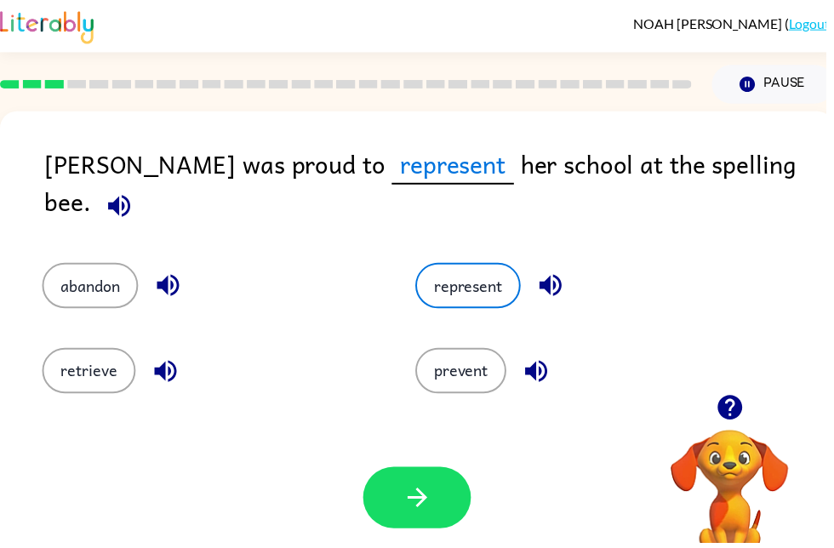
click at [444, 491] on button "button" at bounding box center [421, 503] width 109 height 62
